Goal: Information Seeking & Learning: Learn about a topic

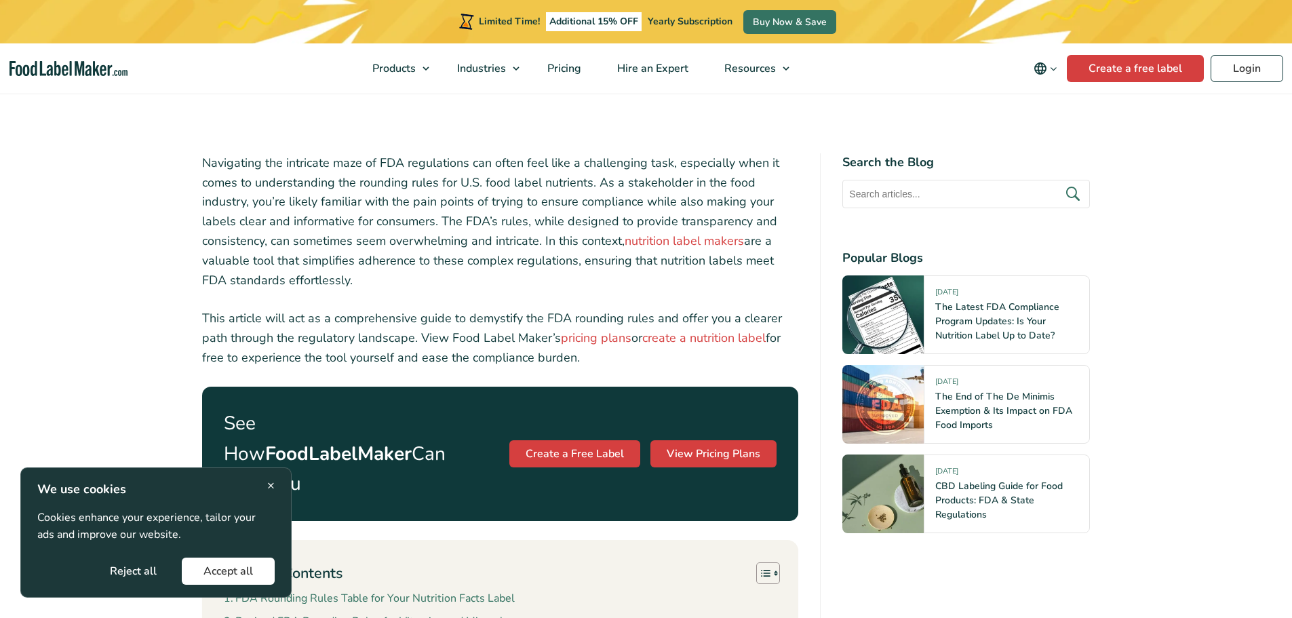
click at [275, 481] on div "× We use cookies Cookies enhance your experience, tailor your ads and improve o…" at bounding box center [155, 532] width 271 height 130
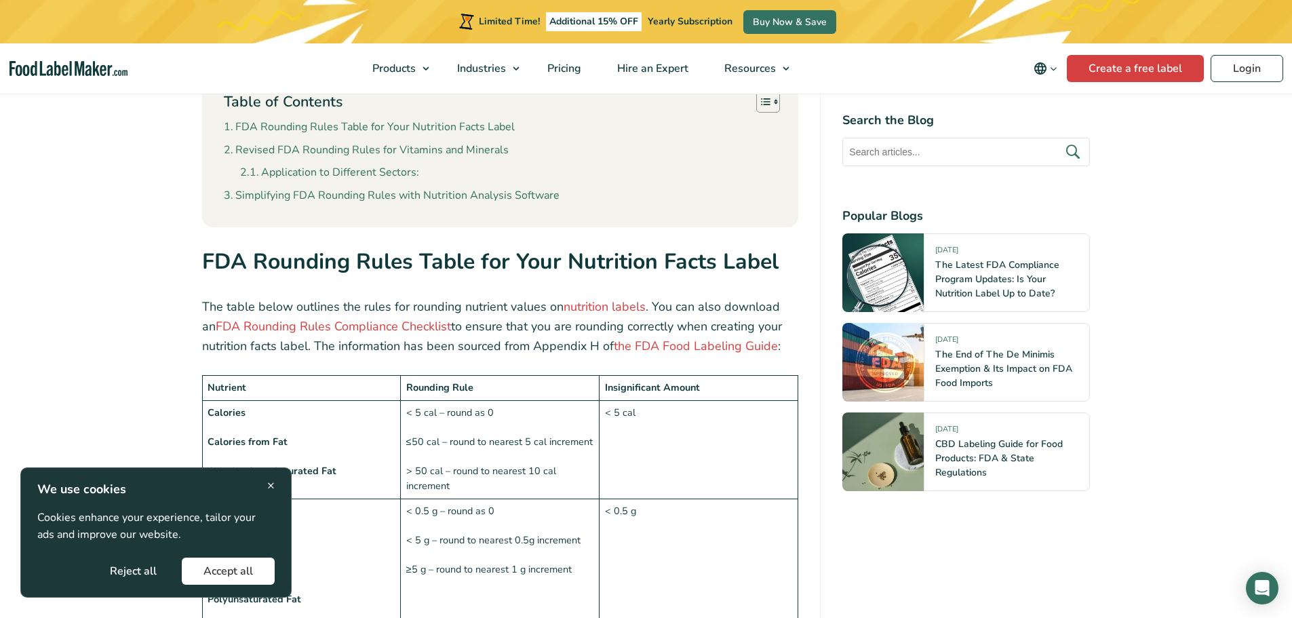
scroll to position [881, 0]
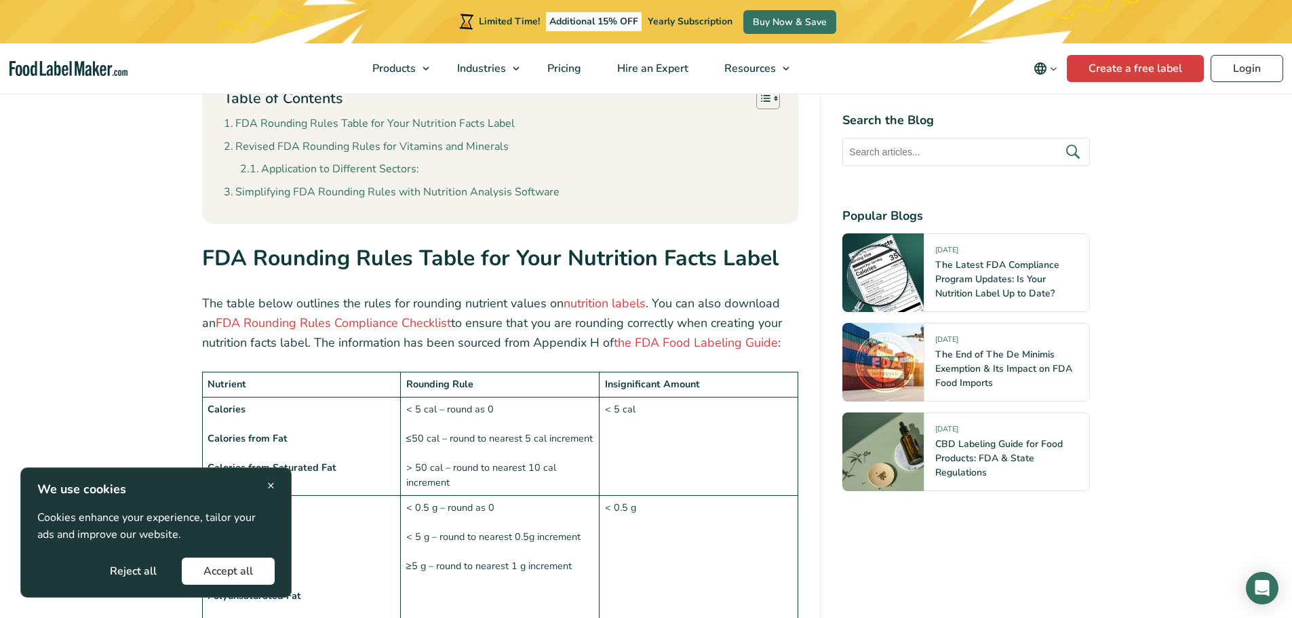
click at [275, 484] on div "× We use cookies Cookies enhance your experience, tailor your ads and improve o…" at bounding box center [155, 532] width 271 height 130
click at [271, 485] on span "×" at bounding box center [270, 485] width 7 height 18
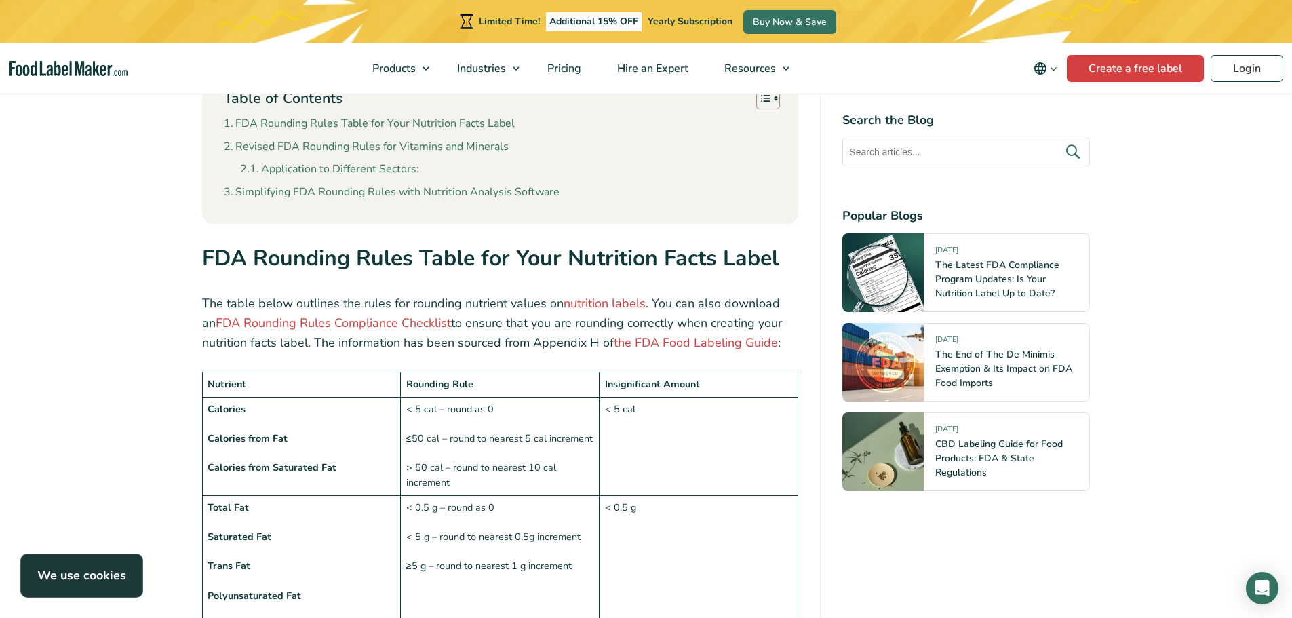
click at [224, 372] on td "Nutrient" at bounding box center [301, 384] width 199 height 25
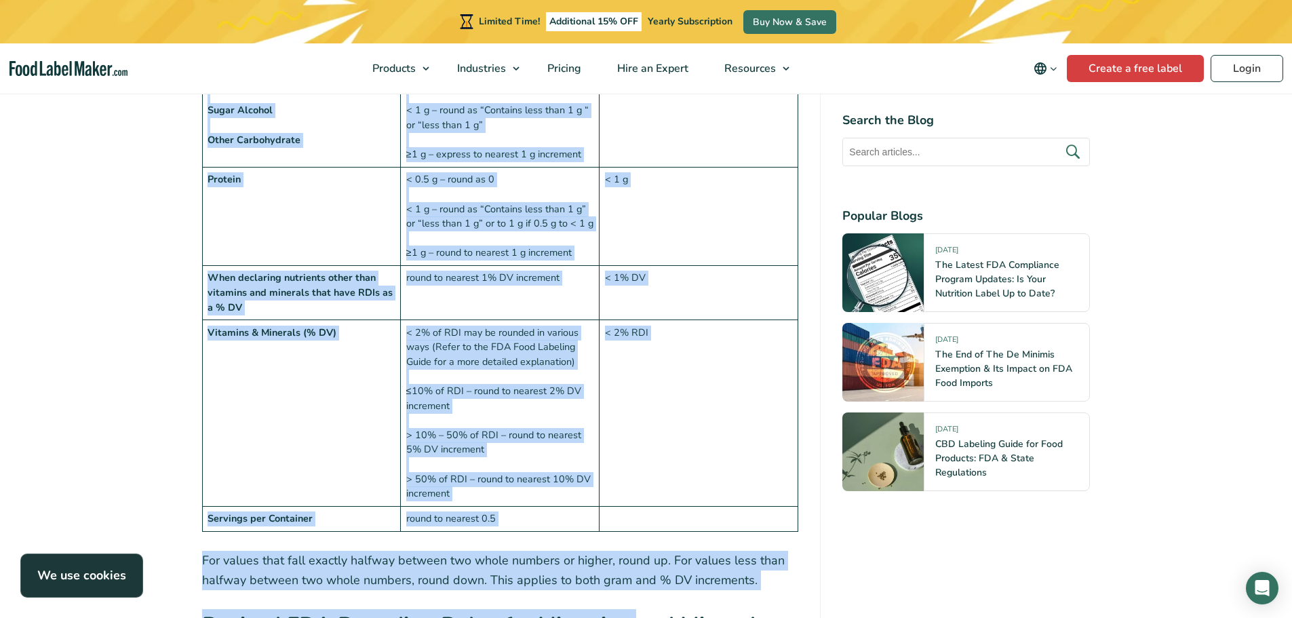
scroll to position [1757, 0]
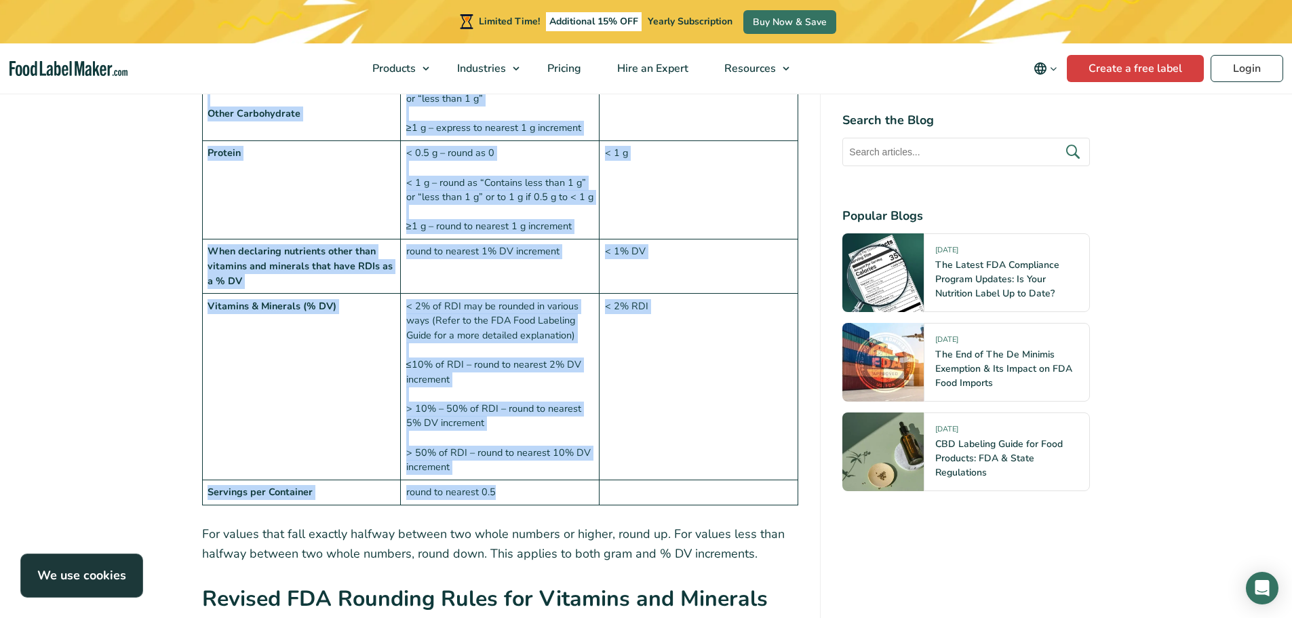
drag, startPoint x: 208, startPoint y: 347, endPoint x: 621, endPoint y: 452, distance: 426.1
click at [621, 452] on tbody "Nutrient Rounding Rule Insignificant Amount Calories Calories from Fat Calories…" at bounding box center [500, 0] width 596 height 1008
copy tbody "Nutrient Rounding Rule Insignificant Amount Calories Calories from Fat Calories…"
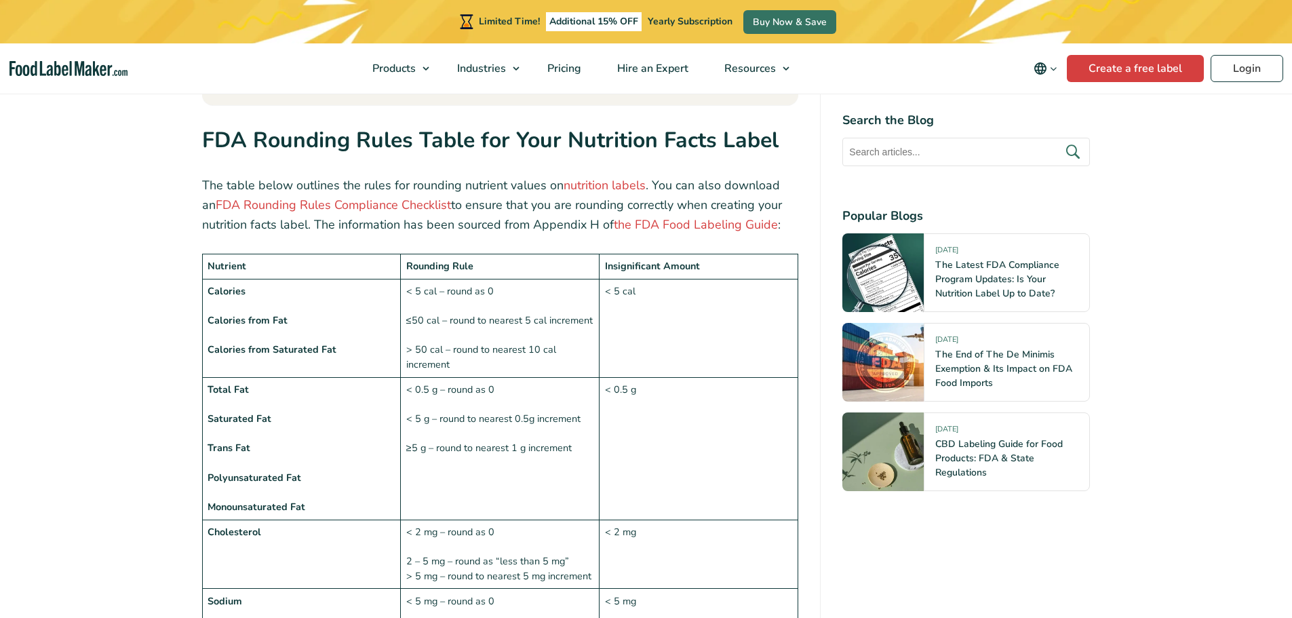
scroll to position [1017, 0]
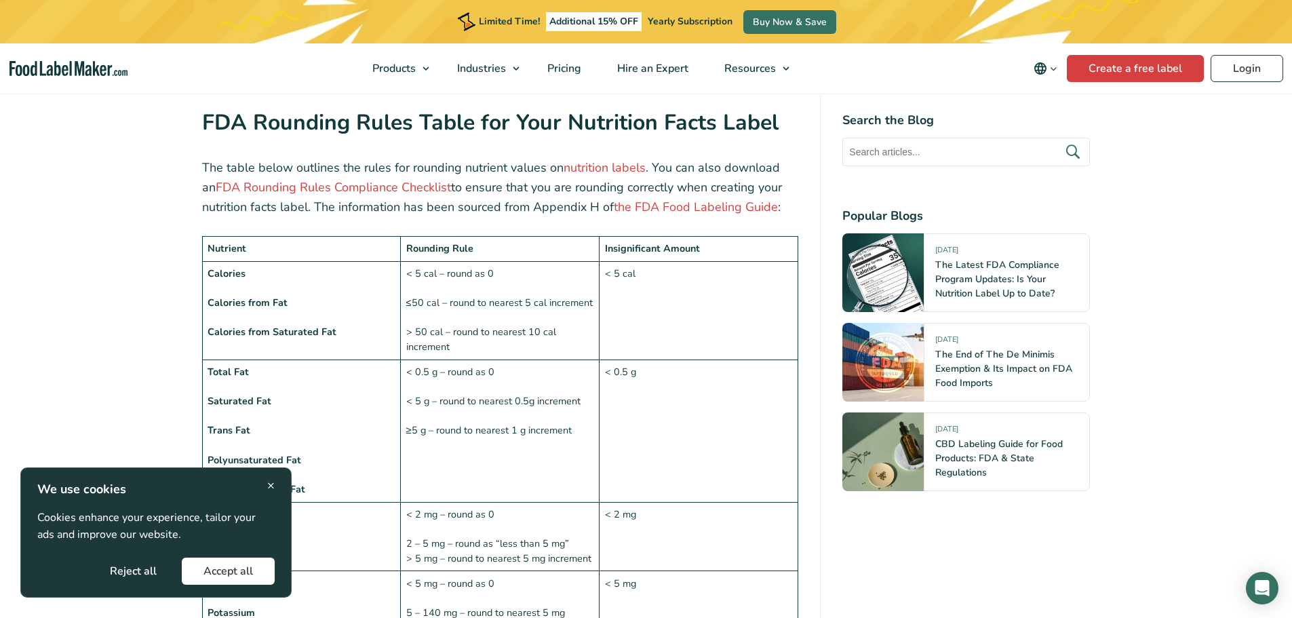
click at [277, 482] on div "× We use cookies Cookies enhance your experience, tailor your ads and improve o…" at bounding box center [155, 532] width 271 height 130
click at [269, 483] on span "×" at bounding box center [270, 485] width 7 height 18
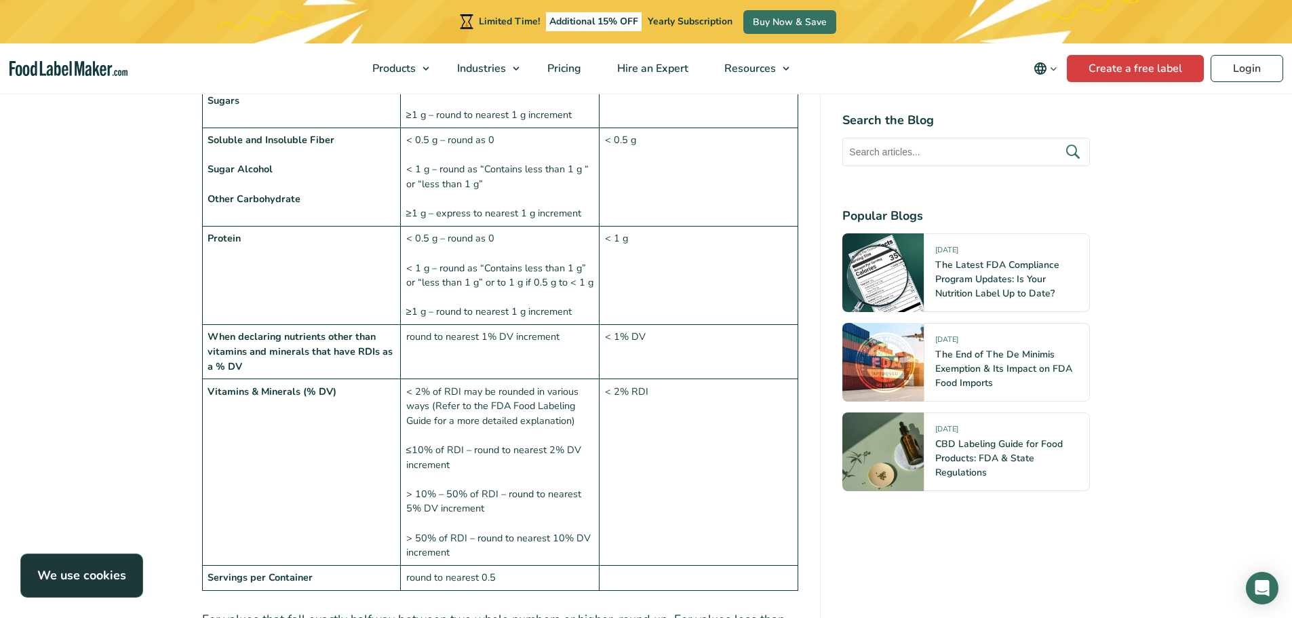
scroll to position [1695, 0]
